Goal: Obtain resource: Download file/media

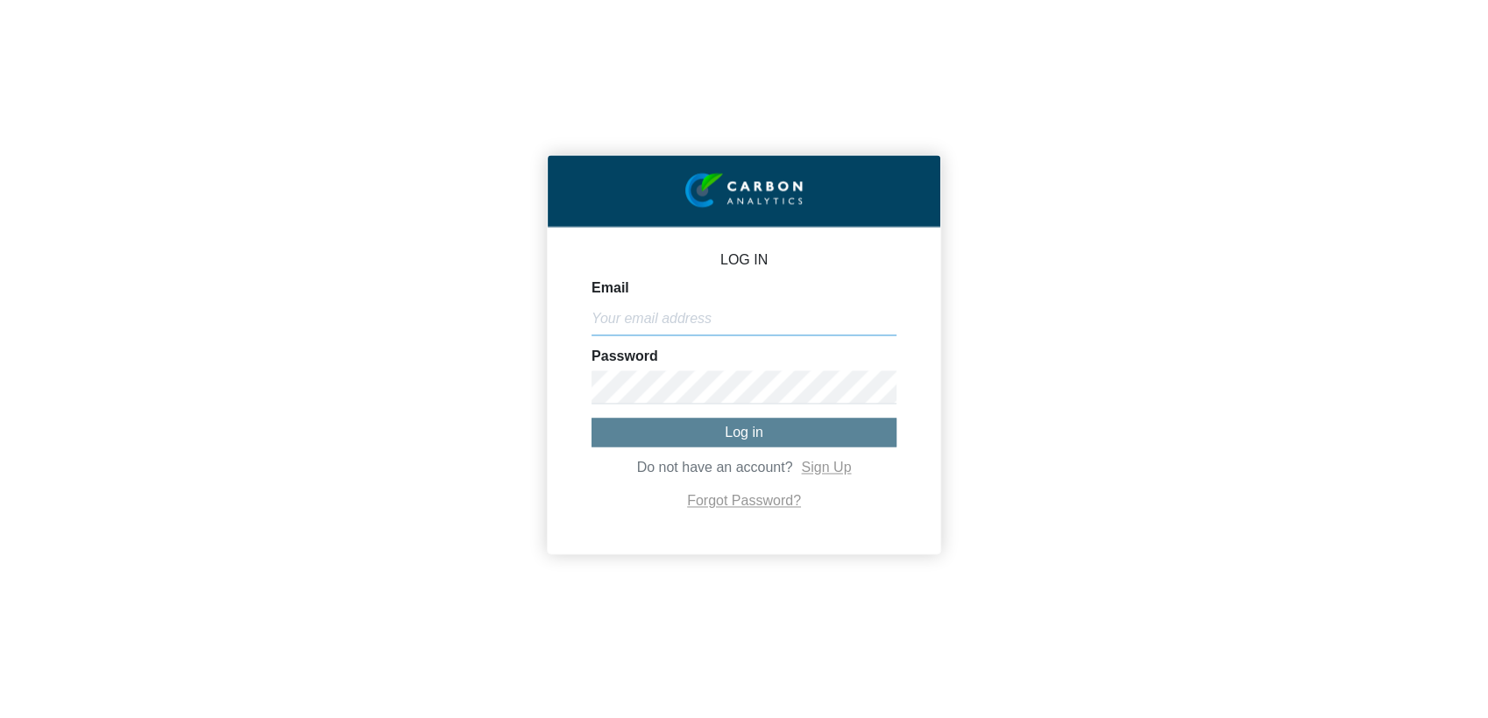
type input "[EMAIL_ADDRESS][DOMAIN_NAME]"
click at [734, 434] on span "Log in" at bounding box center [744, 432] width 39 height 15
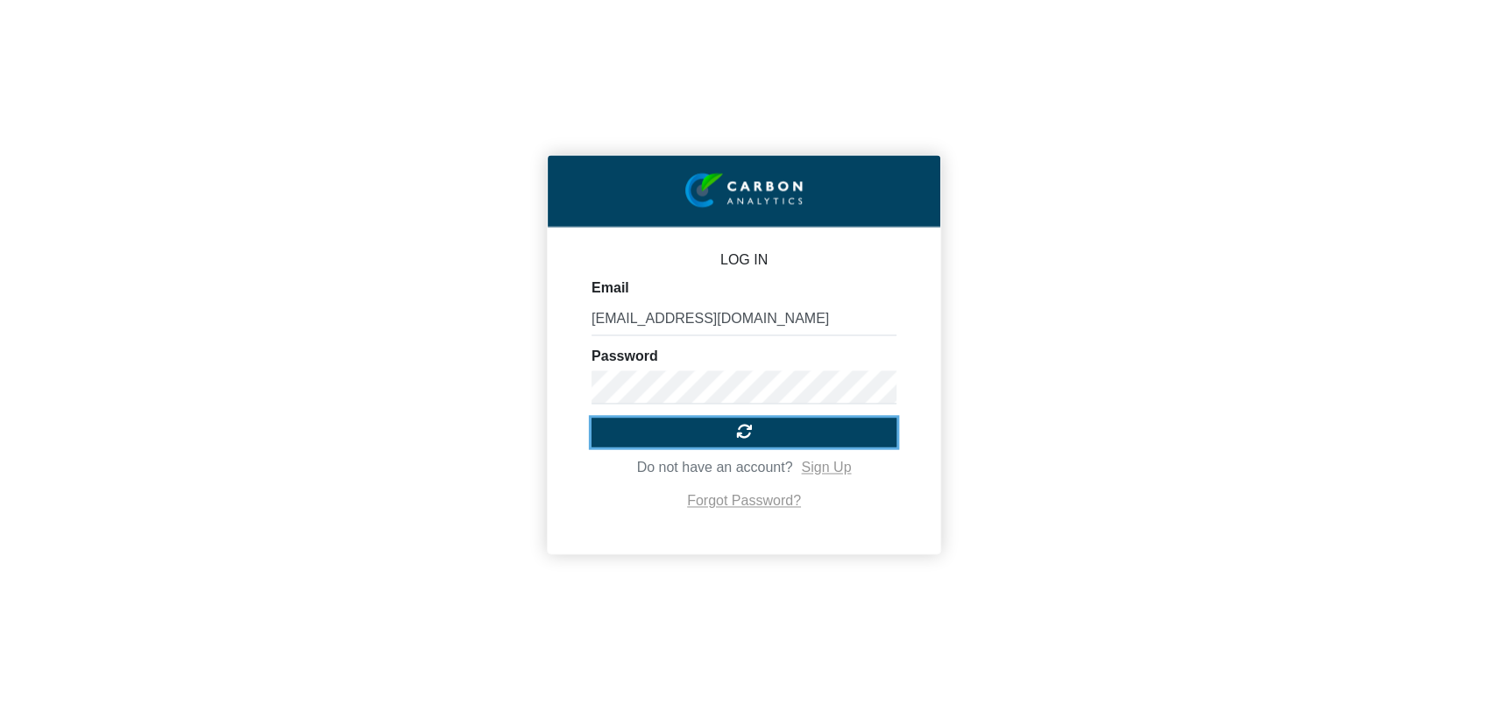
click at [746, 432] on icon at bounding box center [743, 432] width 21 height 21
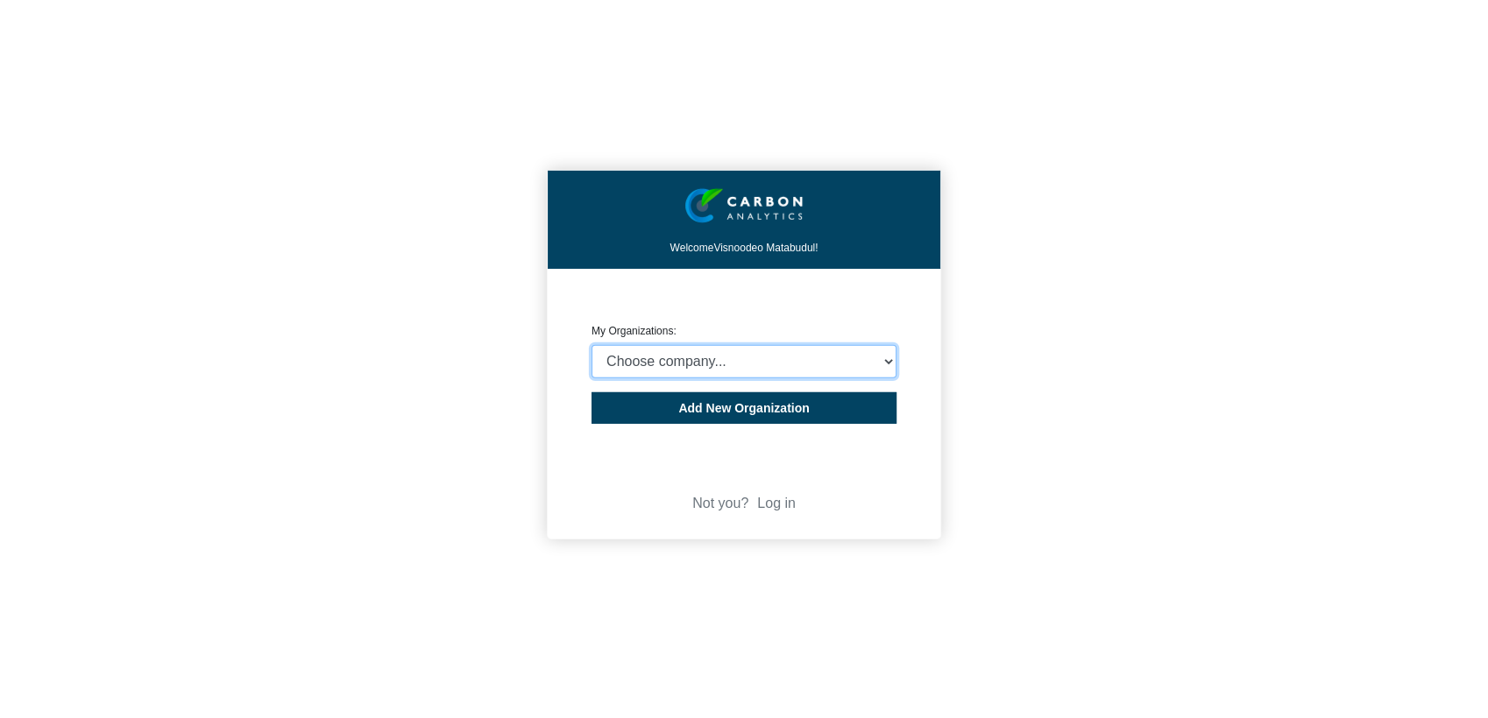
click at [704, 364] on select "Choose company... Rider [PERSON_NAME] (Indian Ocean) Ltd Rider [PERSON_NAME] ([…" at bounding box center [743, 361] width 305 height 33
select select "4407816"
click at [591, 345] on select "Choose company... Rider [PERSON_NAME] (Indian Ocean) Ltd Rider [PERSON_NAME] ([…" at bounding box center [743, 361] width 305 height 33
click at [393, 411] on div "Welcome Visnoodeo Matabudul! CREATE ORGANIZATION My Organizations: Choose compa…" at bounding box center [744, 359] width 1488 height 718
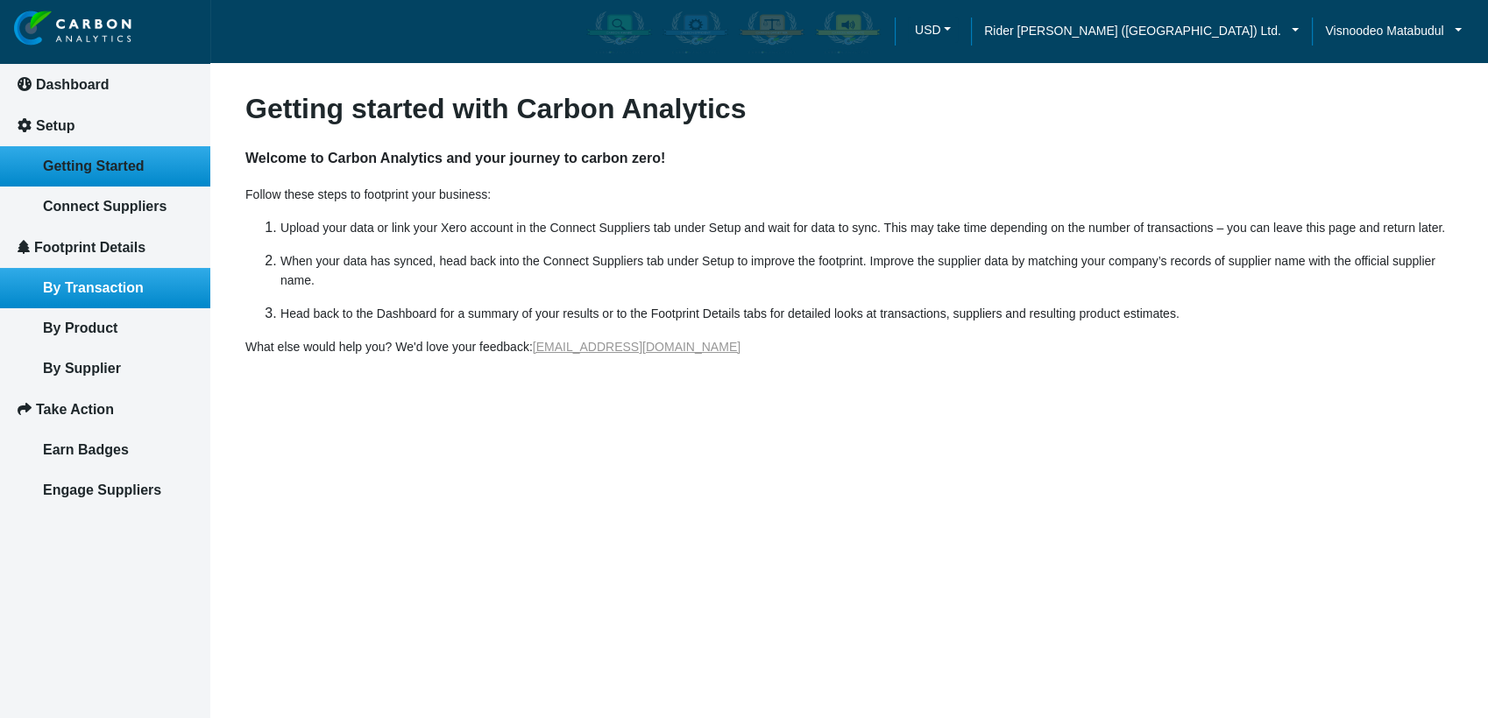
click at [102, 293] on span "By Transaction" at bounding box center [93, 287] width 101 height 15
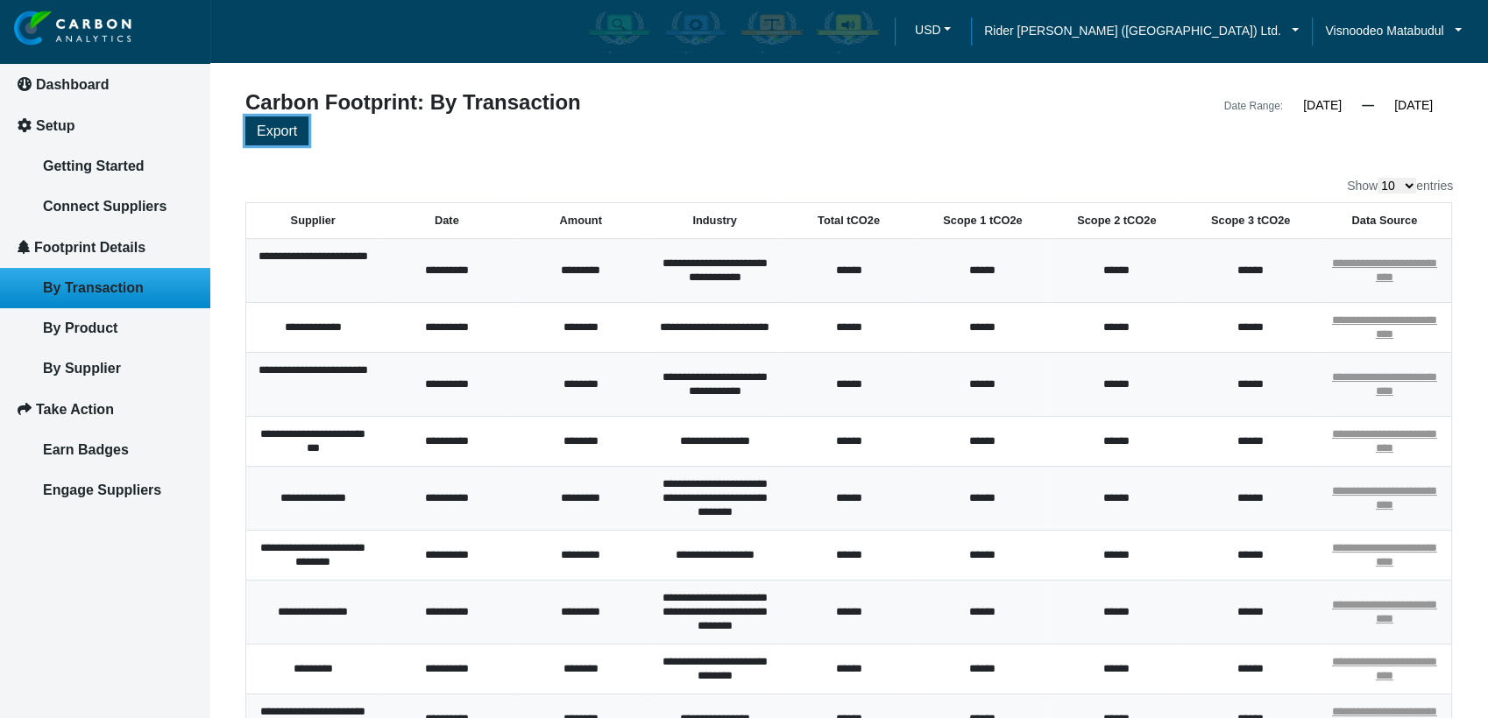
click at [284, 135] on span "Export" at bounding box center [277, 131] width 40 height 15
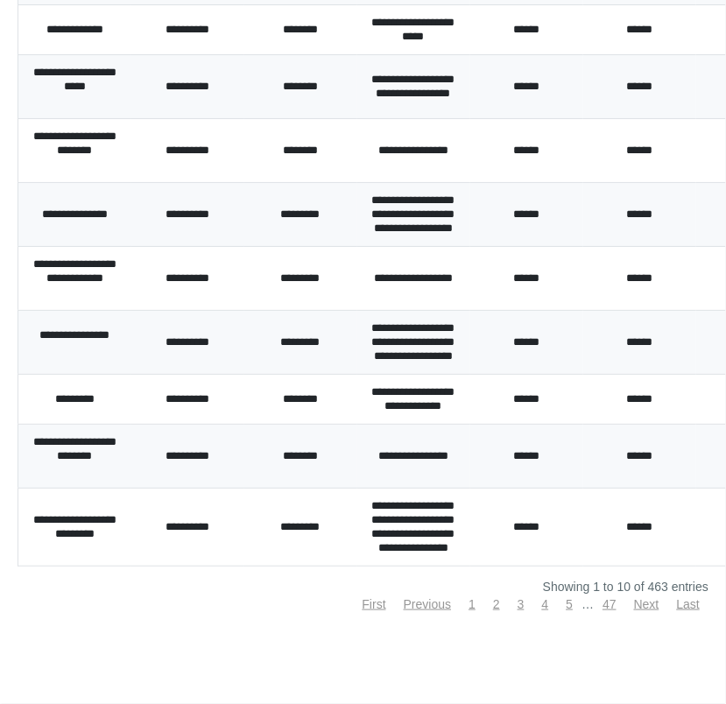
scroll to position [429, 0]
